Goal: Task Accomplishment & Management: Manage account settings

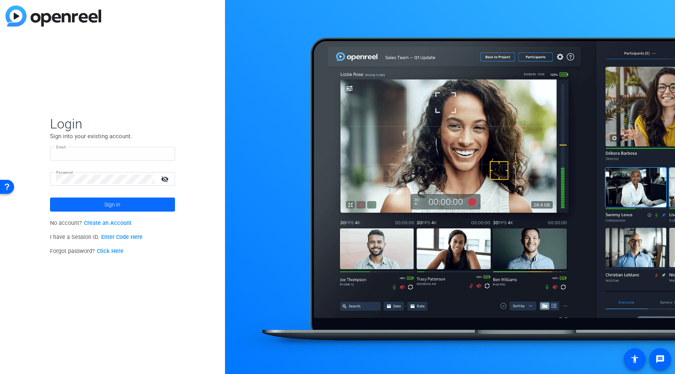
type input "[DOMAIN_NAME][EMAIL_ADDRESS][DOMAIN_NAME]"
click at [84, 205] on span at bounding box center [112, 204] width 125 height 19
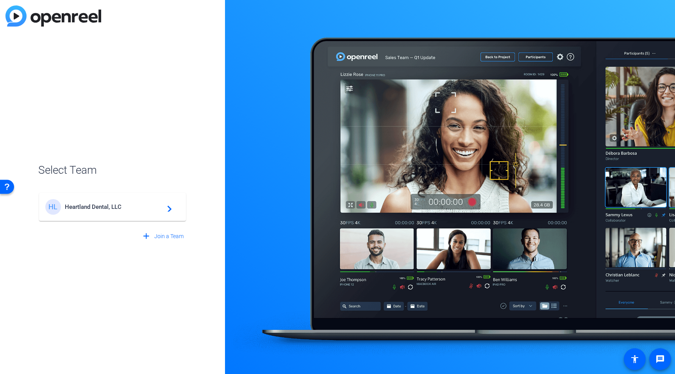
click at [84, 205] on span "Heartland Dental, LLC" at bounding box center [114, 207] width 98 height 7
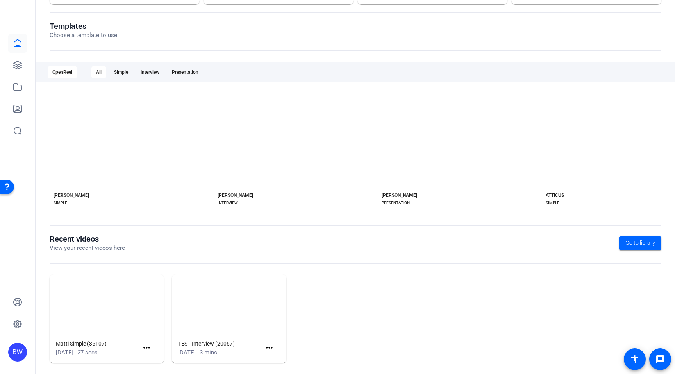
scroll to position [79, 0]
